Goal: Information Seeking & Learning: Learn about a topic

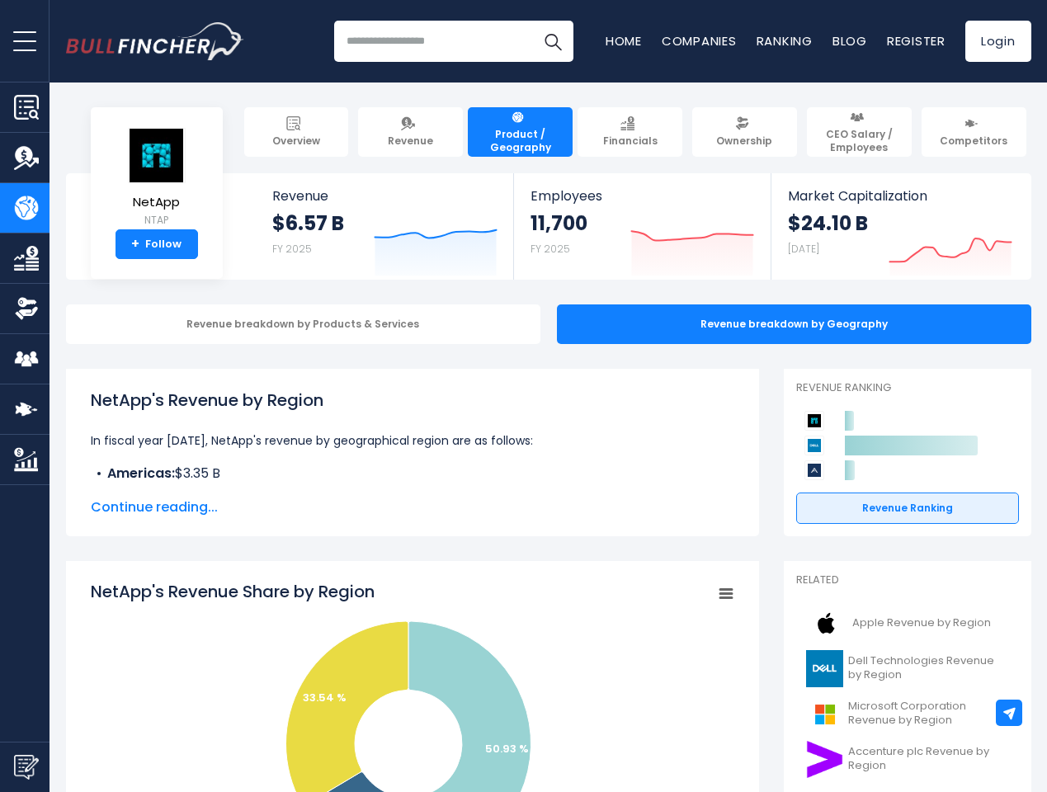
click at [25, 40] on span "open menu" at bounding box center [24, 41] width 23 height 2
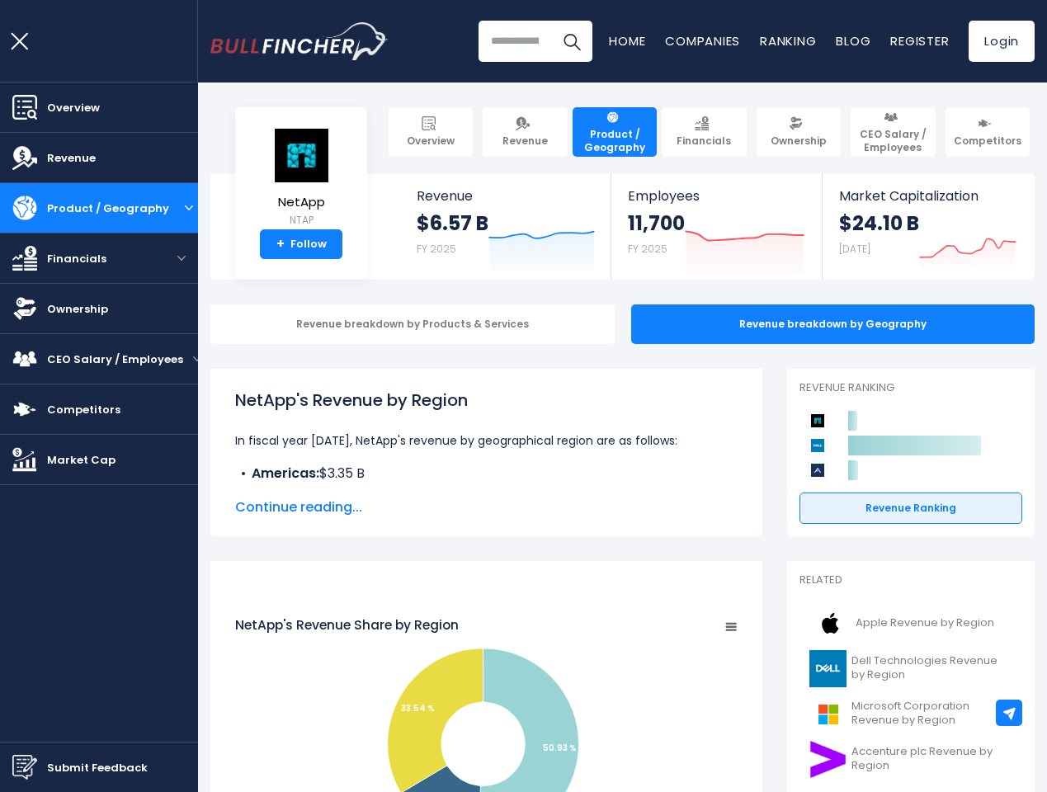
click at [25, 766] on img "Submit Feedback" at bounding box center [24, 767] width 25 height 25
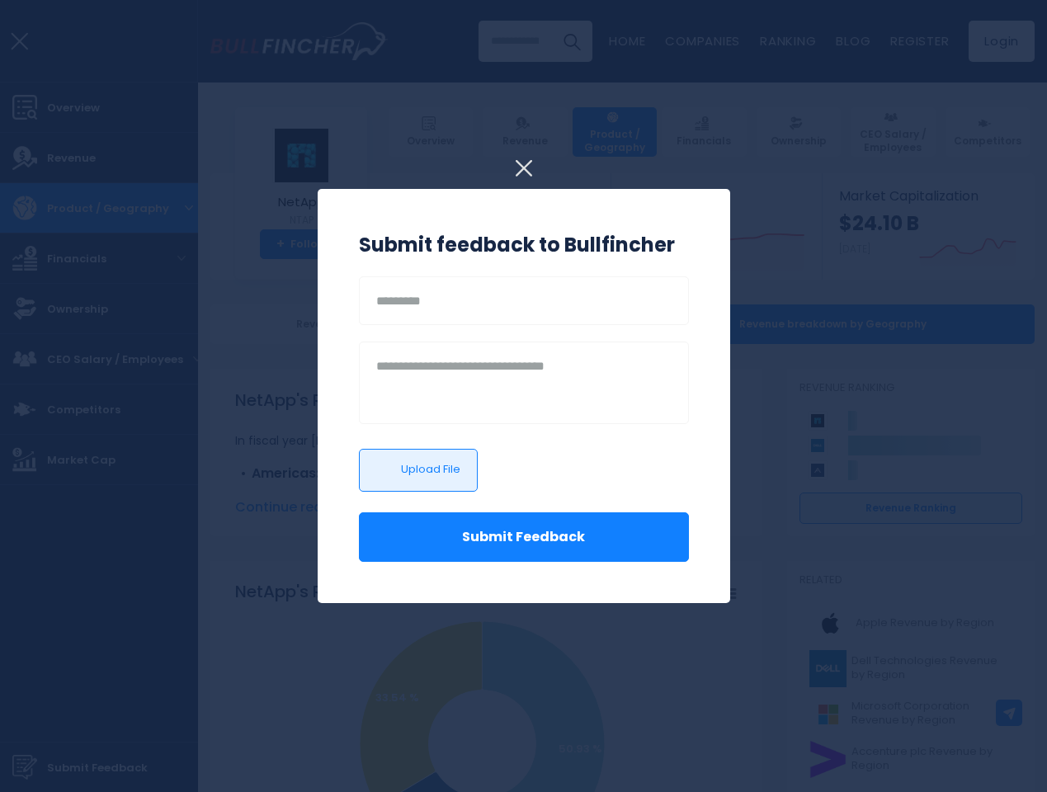
click at [1009, 713] on div at bounding box center [523, 396] width 1047 height 792
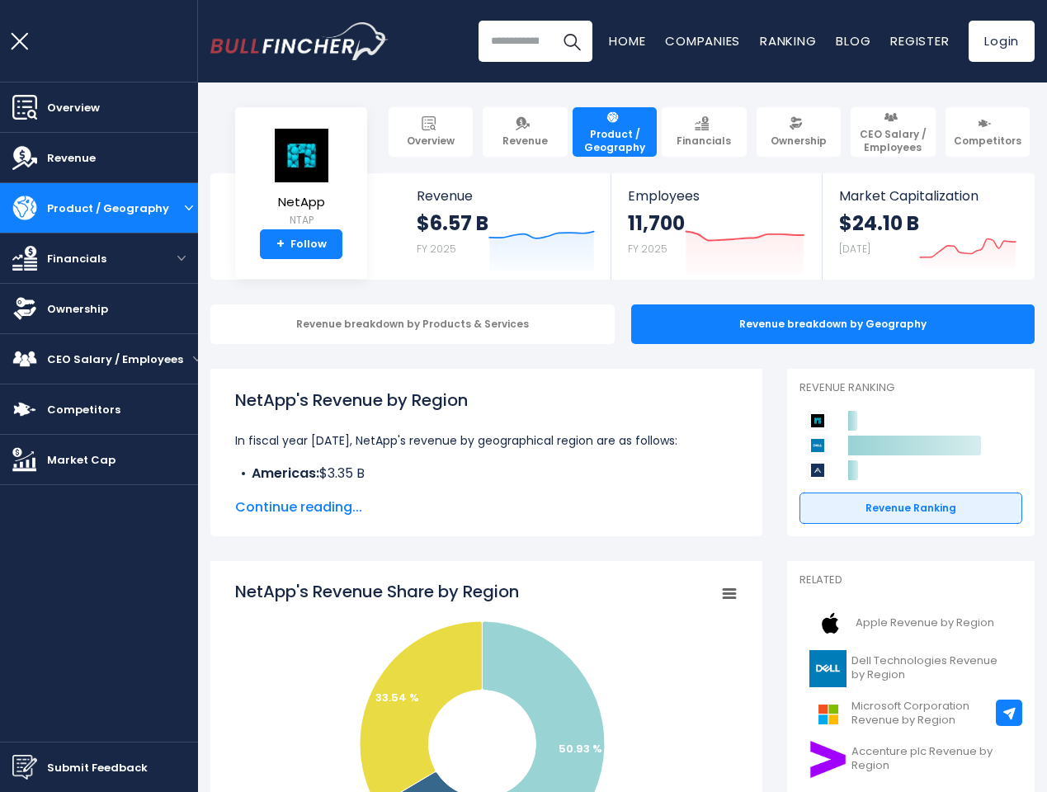
click at [423, 241] on div "$6.57 B FY 2025" at bounding box center [453, 236] width 72 height 53
click at [680, 241] on div "11,700 FY 2025" at bounding box center [656, 236] width 57 height 53
click at [938, 241] on icon "Created with Highcharts 12.1.2" at bounding box center [967, 240] width 97 height 69
click at [290, 324] on div "Revenue breakdown by Products & Services" at bounding box center [412, 324] width 404 height 40
click at [400, 507] on span "Continue reading..." at bounding box center [486, 508] width 502 height 20
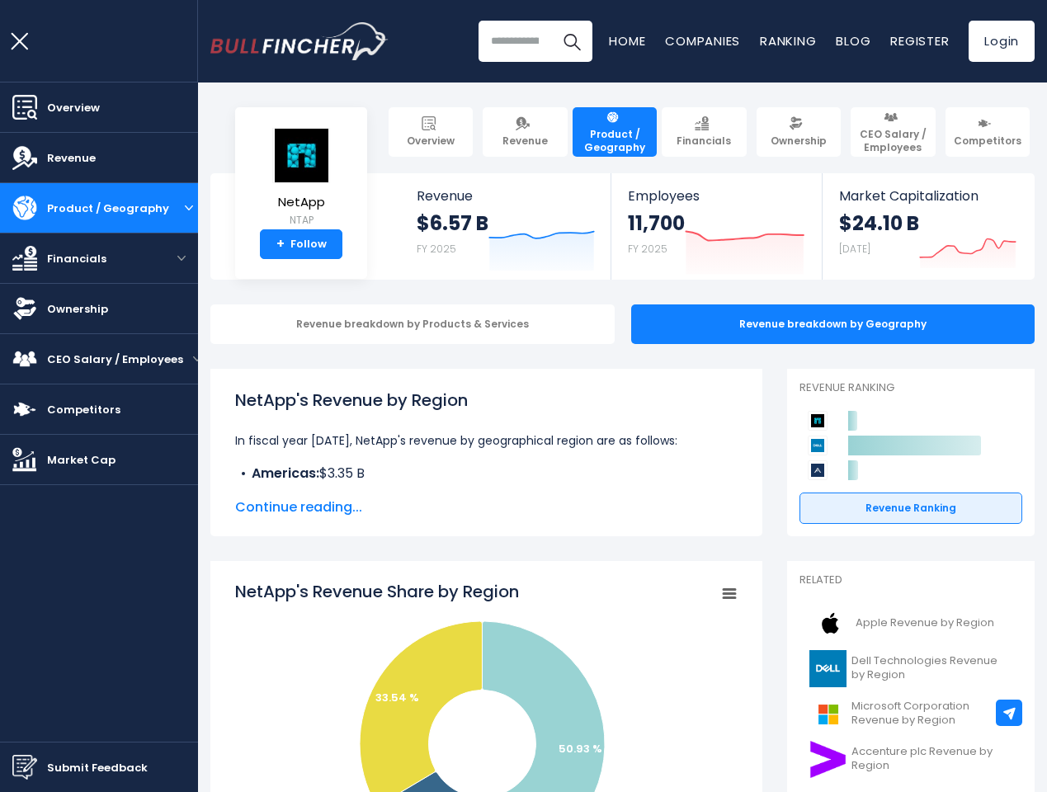
click at [400, 686] on icon "NetApp's Revenue Share by Region" at bounding box center [421, 713] width 122 height 184
click at [713, 594] on rect "NetApp's Revenue Share by Region" at bounding box center [486, 745] width 502 height 330
